Goal: Navigation & Orientation: Find specific page/section

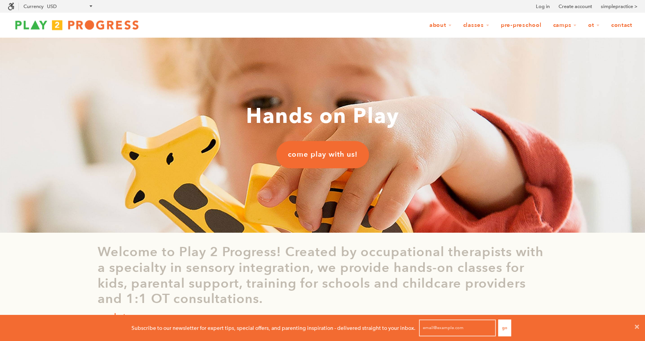
scroll to position [0, 0]
click at [214, 26] on ul "About Our Story Our Team Locations Shop Blog Illness and Injury Policies Intern…" at bounding box center [391, 25] width 491 height 15
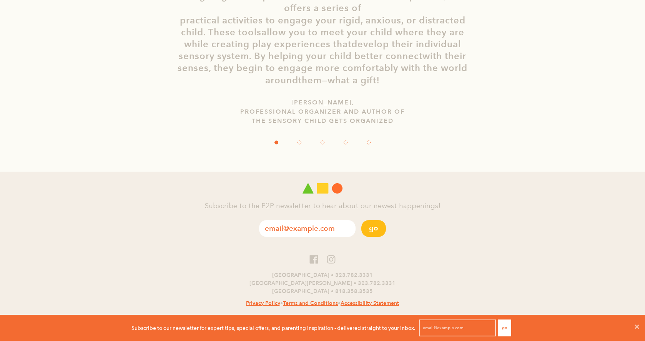
scroll to position [1522, 0]
click at [323, 300] on link "Terms and Conditions" at bounding box center [310, 303] width 55 height 7
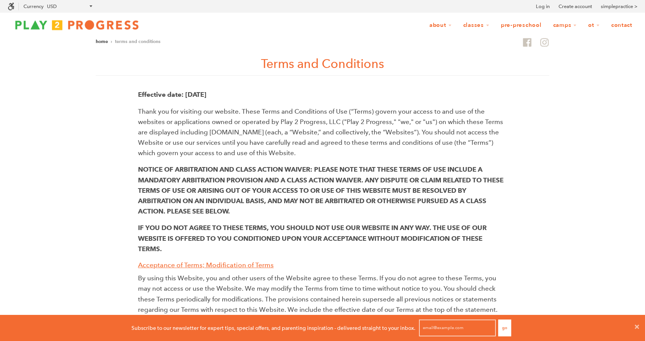
click at [91, 25] on img at bounding box center [77, 24] width 138 height 15
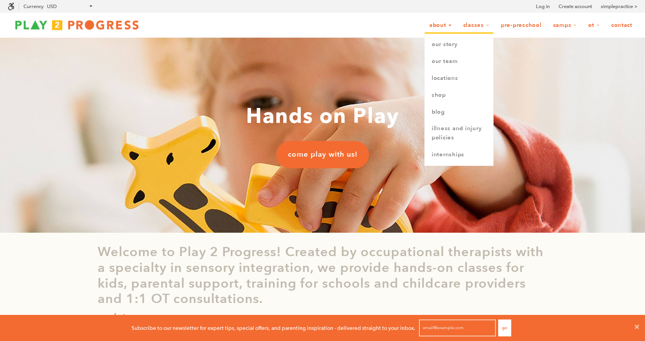
click at [427, 24] on link "About" at bounding box center [440, 25] width 32 height 15
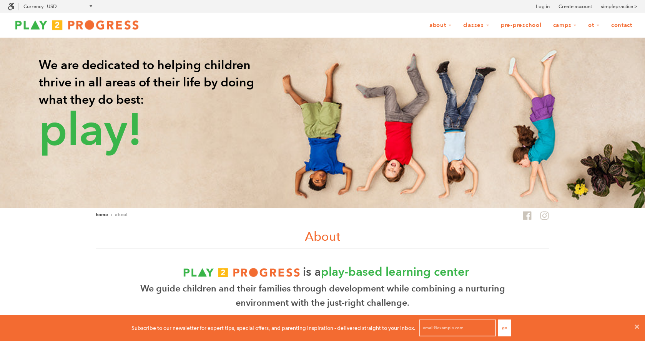
click at [621, 24] on link "Contact" at bounding box center [621, 25] width 31 height 15
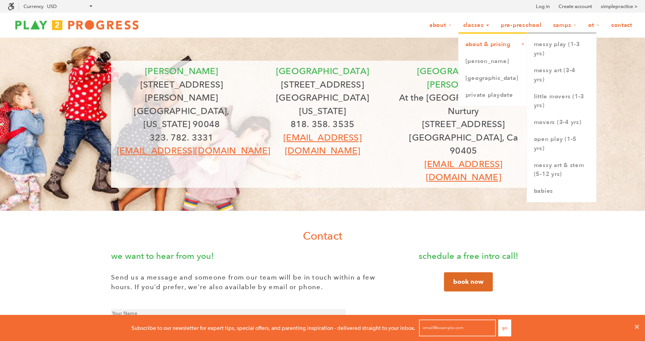
click at [475, 44] on link "About & Pricing" at bounding box center [493, 44] width 68 height 17
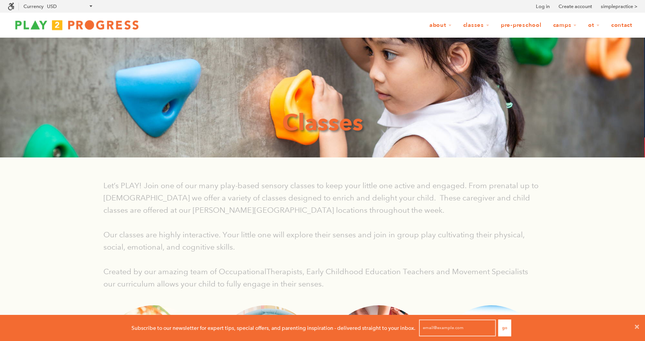
click at [573, 189] on div "Let’s PLAY! Join one of our many play-based sensory classes to keep your little…" at bounding box center [322, 294] width 645 height 256
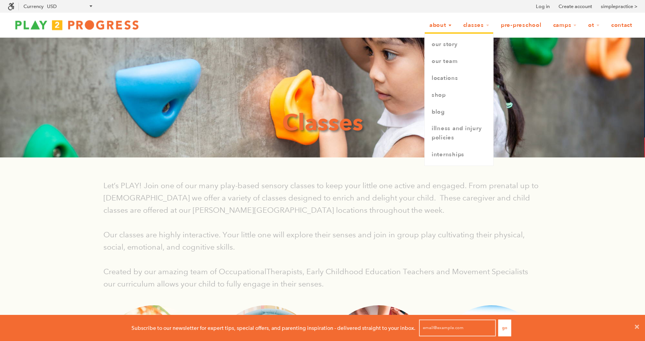
click at [427, 23] on link "About" at bounding box center [440, 25] width 32 height 15
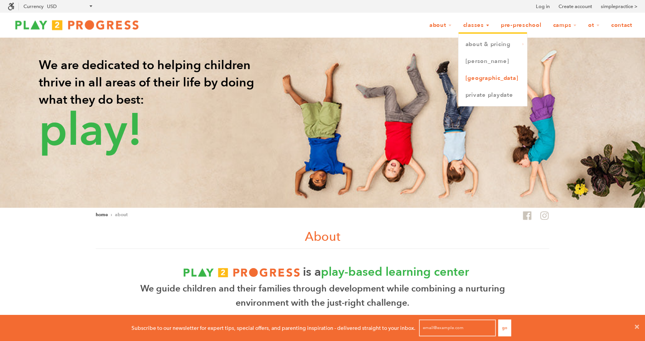
click at [477, 75] on link "[GEOGRAPHIC_DATA]" at bounding box center [493, 78] width 68 height 17
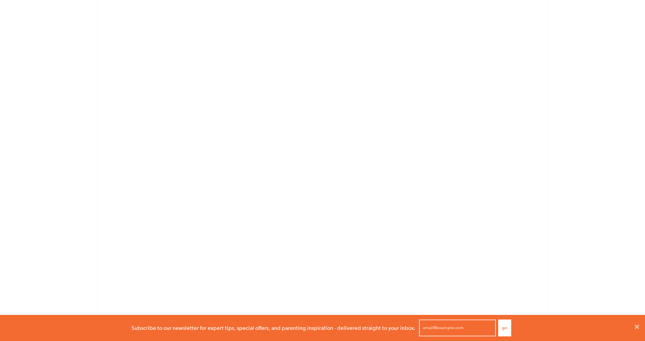
scroll to position [604, 0]
